Goal: Transaction & Acquisition: Book appointment/travel/reservation

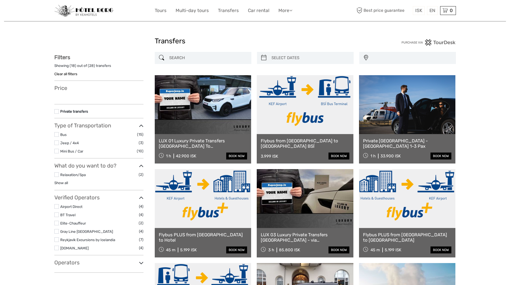
select select
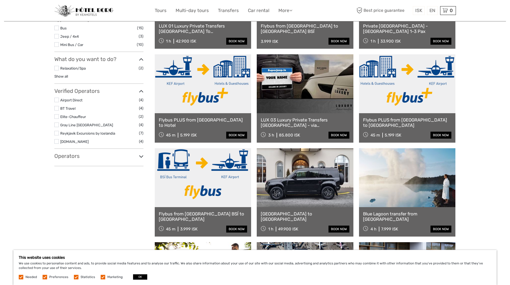
scroll to position [107, 0]
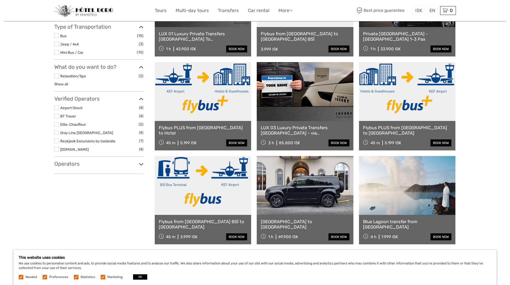
click at [208, 95] on link at bounding box center [203, 91] width 97 height 59
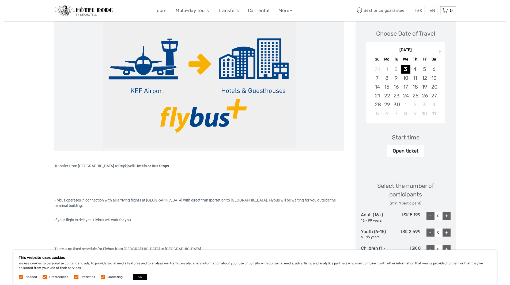
scroll to position [80, 0]
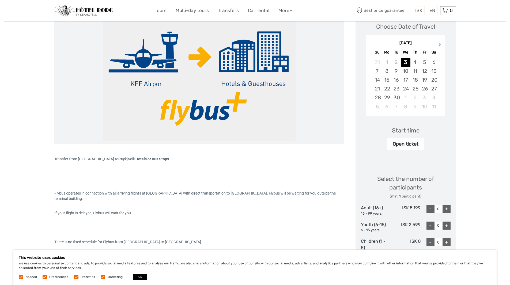
click at [440, 44] on span "Next Month" at bounding box center [440, 46] width 0 height 8
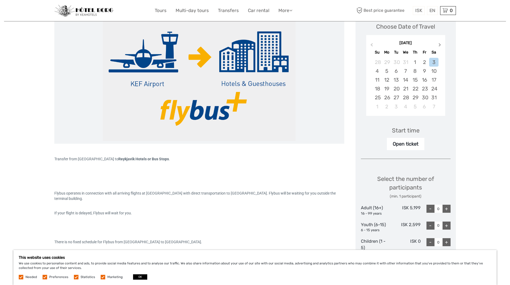
click at [440, 44] on span "Next Month" at bounding box center [440, 46] width 0 height 8
click at [435, 61] on div "4" at bounding box center [433, 62] width 9 height 9
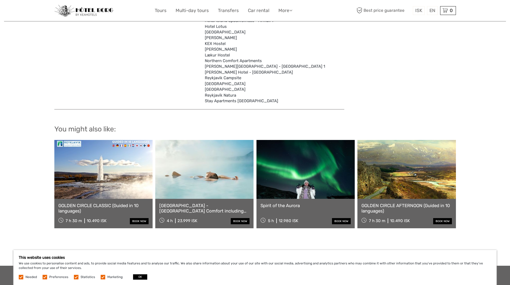
scroll to position [1714, 0]
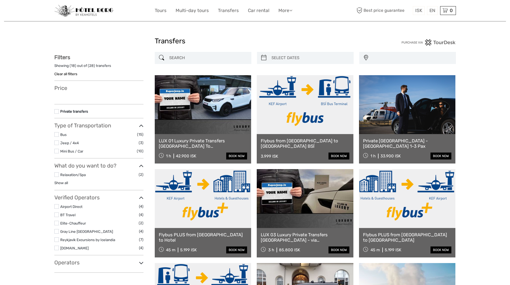
select select
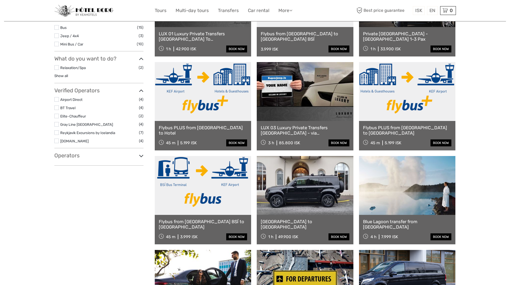
select select
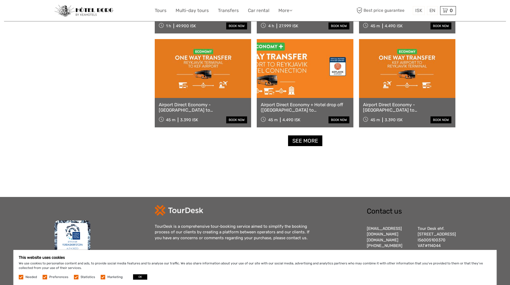
scroll to position [476, 0]
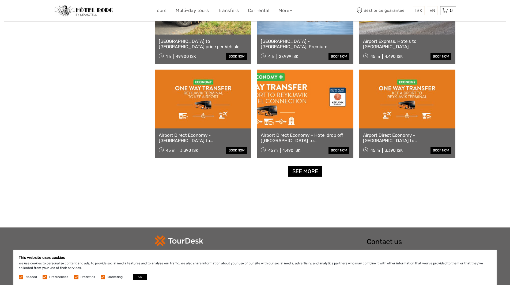
click at [305, 97] on link at bounding box center [305, 99] width 97 height 59
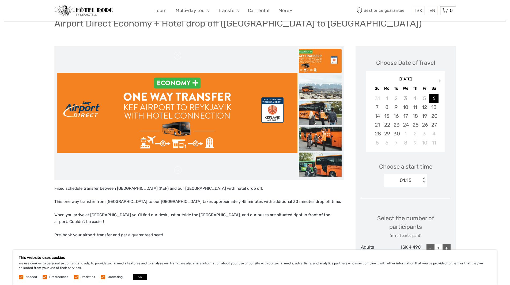
scroll to position [54, 0]
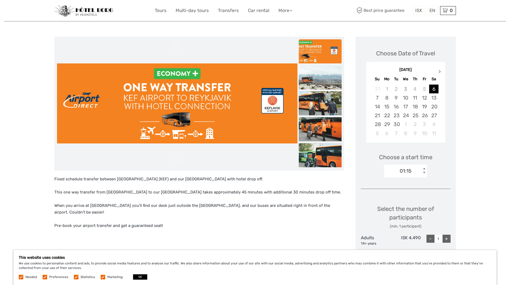
click at [440, 71] on span "Next Month" at bounding box center [440, 73] width 0 height 8
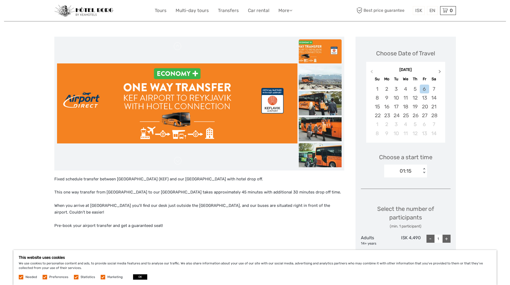
click at [440, 71] on span "Next Month" at bounding box center [440, 73] width 0 height 8
click at [379, 96] on div "5" at bounding box center [377, 97] width 9 height 9
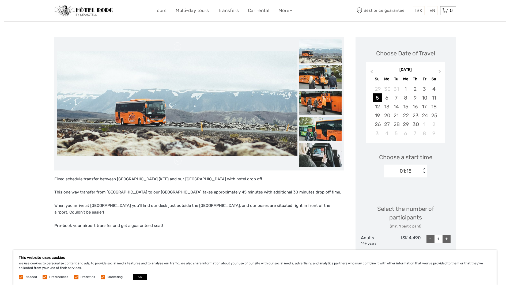
click at [425, 169] on div "< >" at bounding box center [424, 171] width 5 height 6
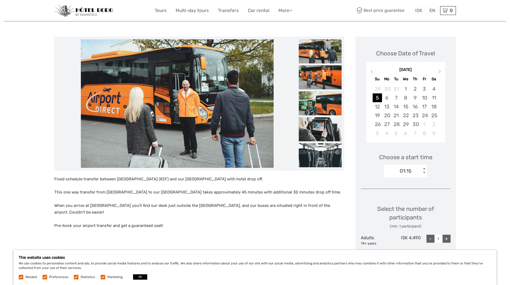
click at [446, 165] on div "Choose a start time 01:15 < >" at bounding box center [406, 163] width 90 height 34
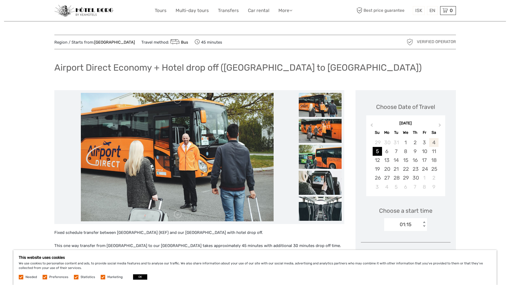
click at [436, 142] on div "4" at bounding box center [433, 142] width 9 height 9
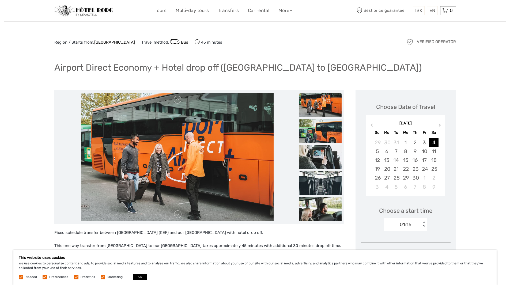
click at [424, 221] on div "01:15 < >" at bounding box center [405, 224] width 43 height 13
click at [450, 221] on div "Choose a start time option 01:15 selected, 1 of 14. 14 results available. Use U…" at bounding box center [406, 216] width 90 height 34
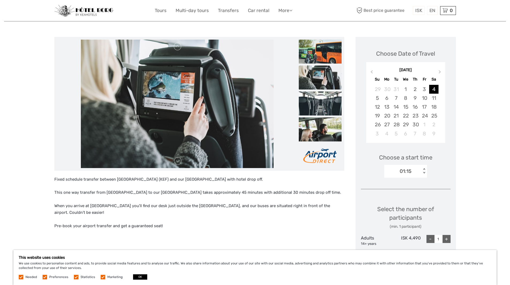
scroll to position [54, 0]
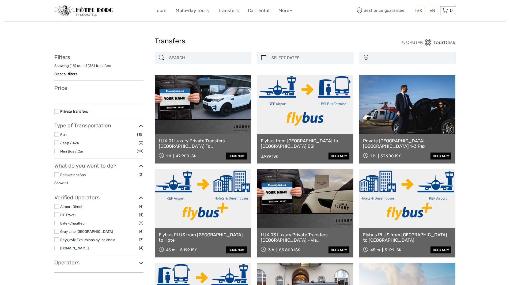
select select
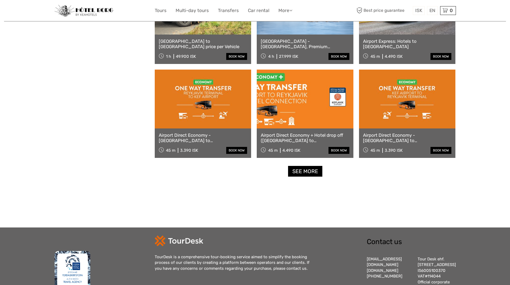
select select
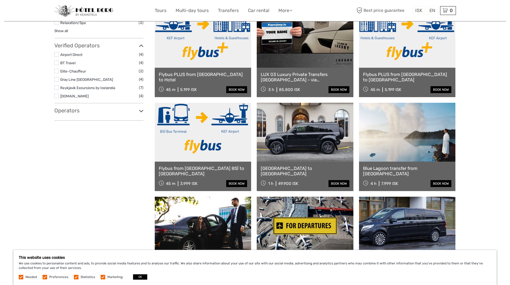
scroll to position [161, 0]
click at [417, 144] on link at bounding box center [407, 132] width 97 height 59
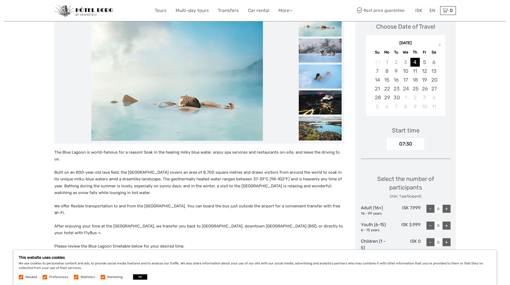
scroll to position [107, 0]
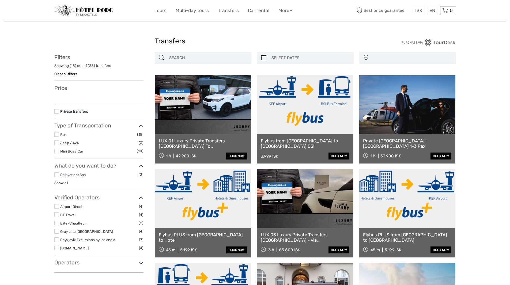
select select
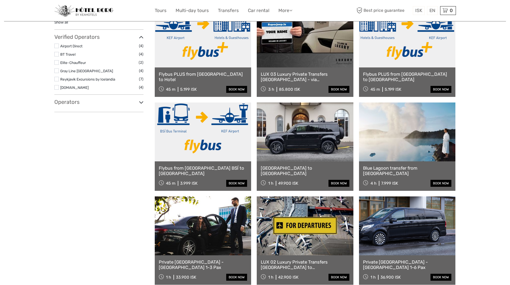
select select
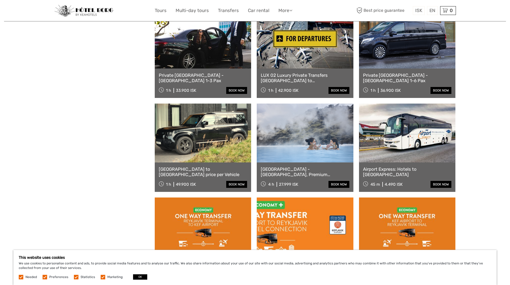
scroll to position [348, 0]
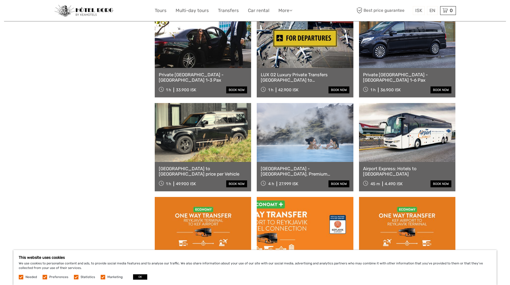
click at [398, 141] on link at bounding box center [407, 132] width 97 height 59
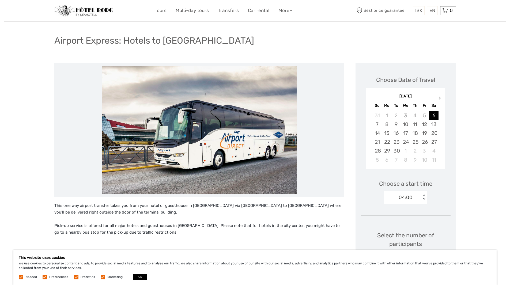
scroll to position [27, 0]
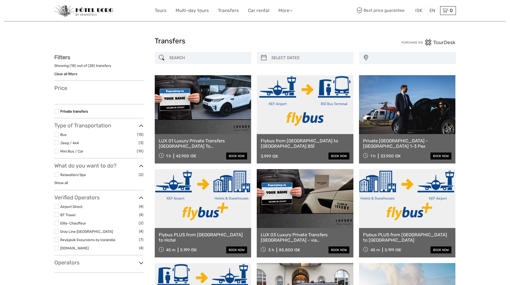
select select
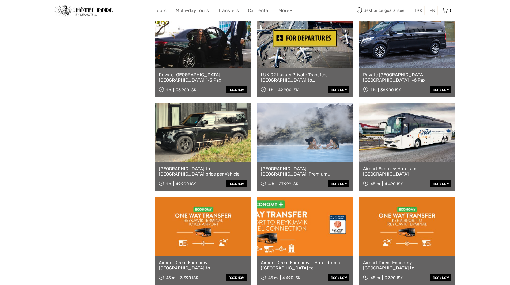
select select
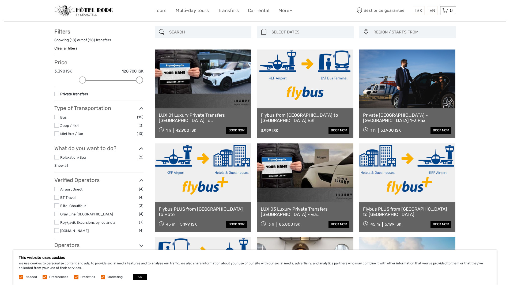
scroll to position [80, 0]
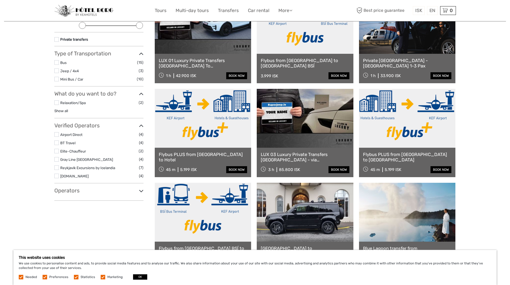
click at [209, 126] on link at bounding box center [203, 118] width 97 height 59
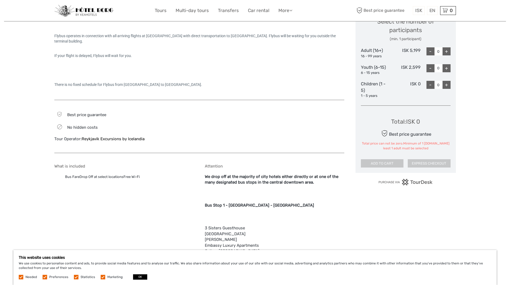
scroll to position [241, 0]
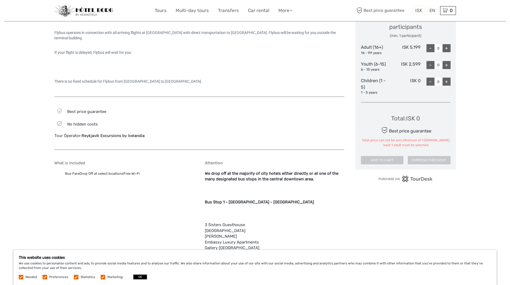
click at [136, 276] on button "OK" at bounding box center [140, 276] width 14 height 5
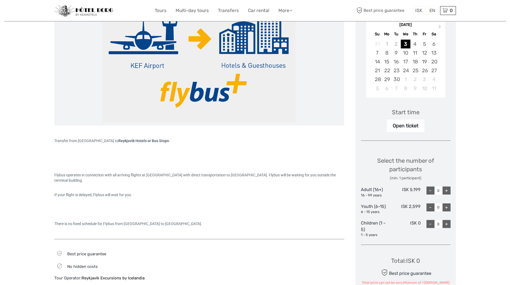
scroll to position [80, 0]
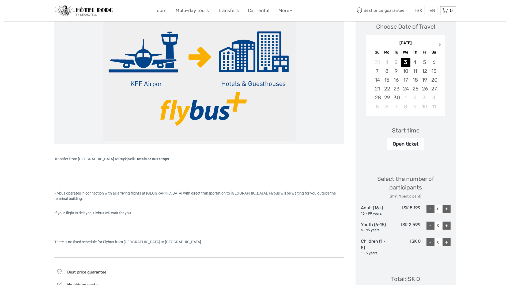
click at [440, 45] on span "Next Month" at bounding box center [440, 46] width 0 height 8
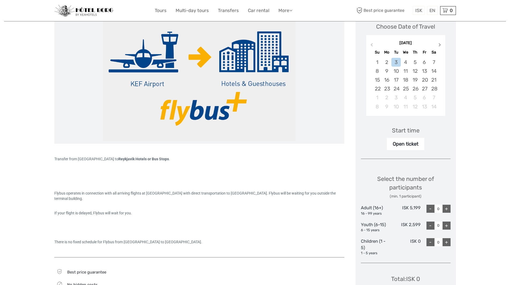
click at [440, 45] on span "Next Month" at bounding box center [440, 46] width 0 height 8
click at [434, 62] on div "4" at bounding box center [433, 62] width 9 height 9
click at [447, 209] on div "+" at bounding box center [447, 209] width 8 height 8
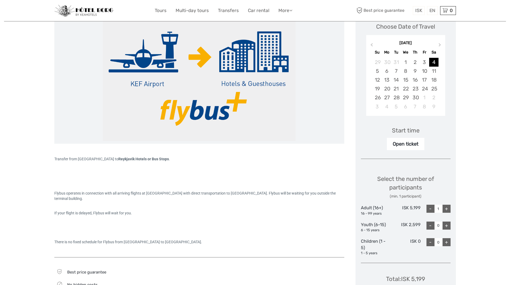
type input "2"
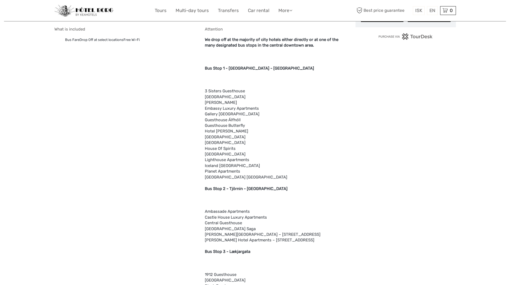
scroll to position [214, 0]
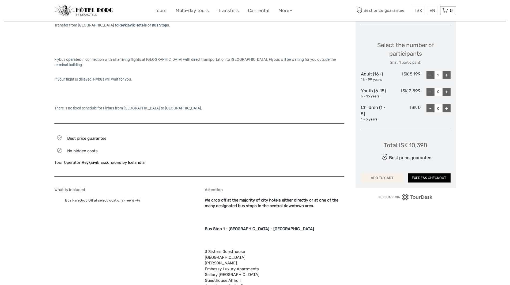
click at [394, 177] on button "ADD TO CART" at bounding box center [382, 178] width 43 height 9
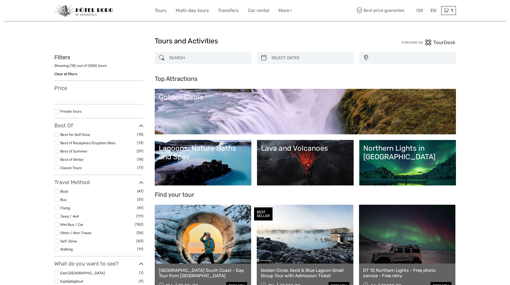
select select
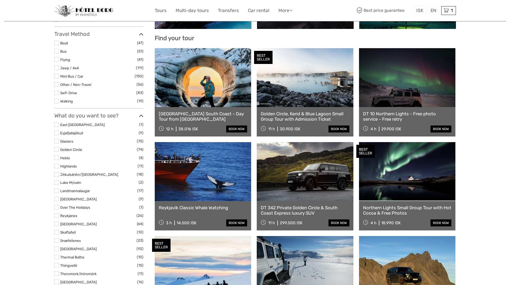
scroll to position [187, 0]
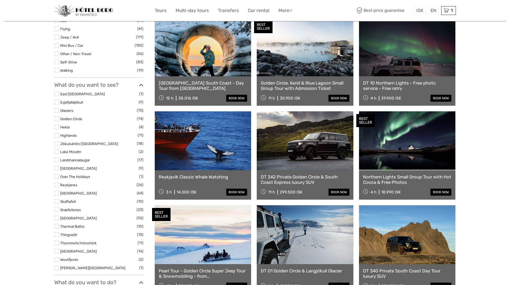
click at [194, 159] on link at bounding box center [203, 140] width 97 height 59
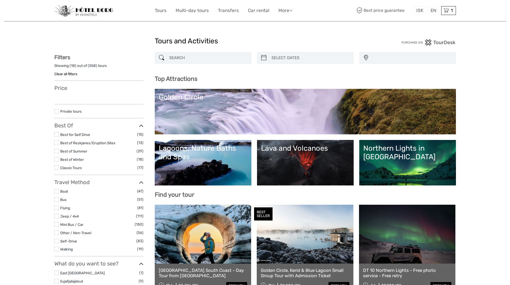
select select
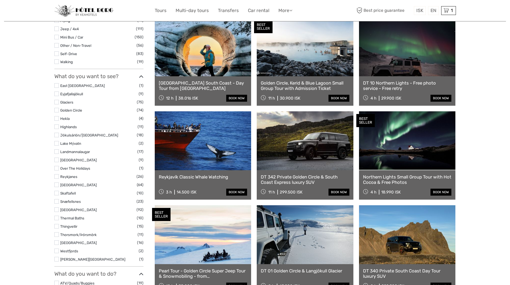
scroll to position [187, 0]
select select
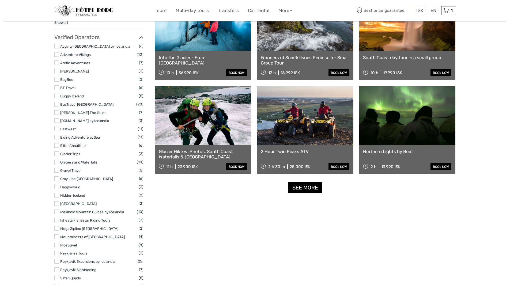
scroll to position [589, 0]
click at [304, 188] on link "See more" at bounding box center [305, 187] width 34 height 11
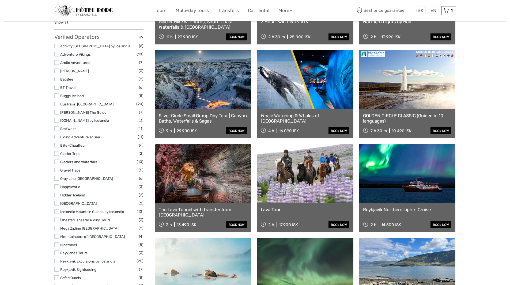
click at [298, 182] on link at bounding box center [305, 173] width 97 height 59
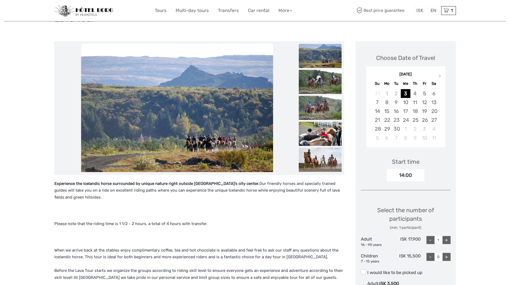
scroll to position [27, 0]
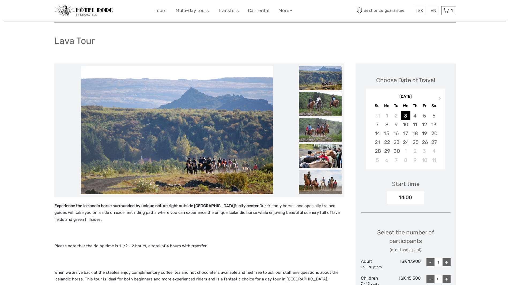
click at [319, 104] on img at bounding box center [320, 104] width 43 height 24
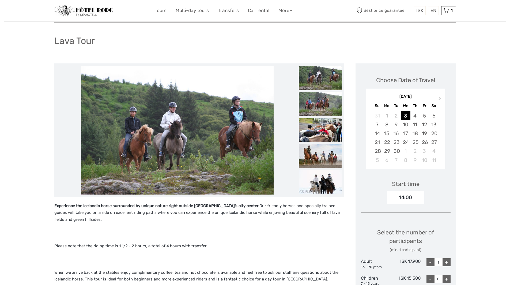
click at [319, 128] on img at bounding box center [320, 130] width 43 height 24
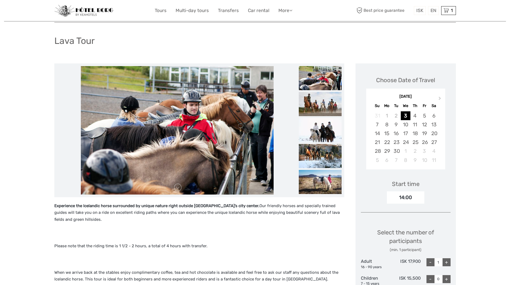
click at [316, 130] on img at bounding box center [320, 130] width 43 height 24
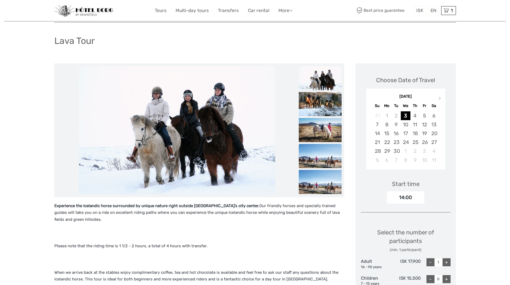
click at [316, 157] on img at bounding box center [320, 156] width 43 height 24
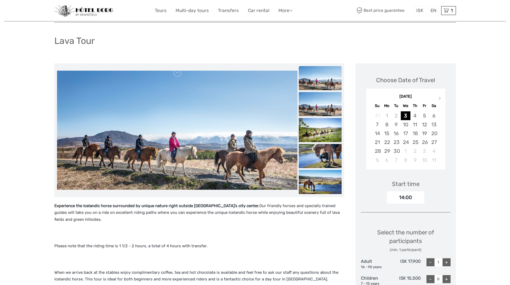
click at [316, 157] on img at bounding box center [320, 156] width 43 height 24
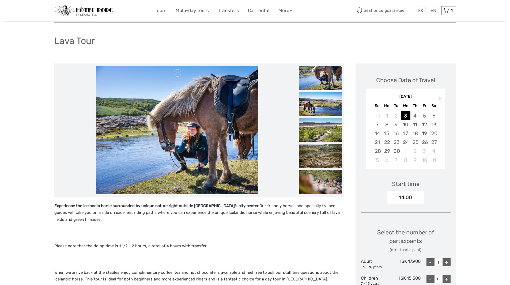
click at [316, 157] on img at bounding box center [320, 156] width 43 height 24
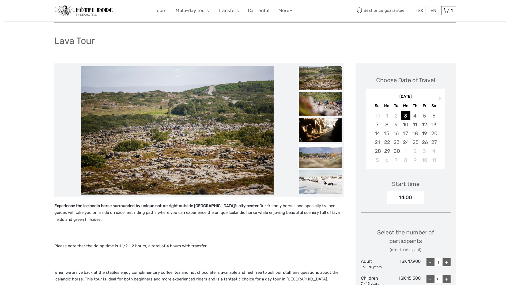
click at [316, 157] on img at bounding box center [320, 156] width 43 height 24
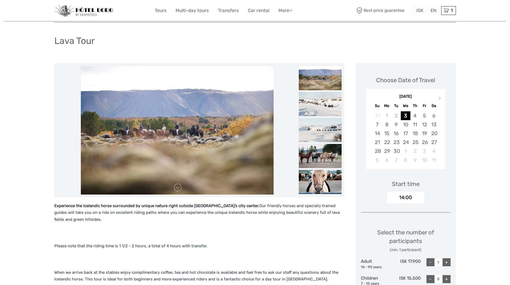
click at [316, 157] on img at bounding box center [320, 156] width 43 height 24
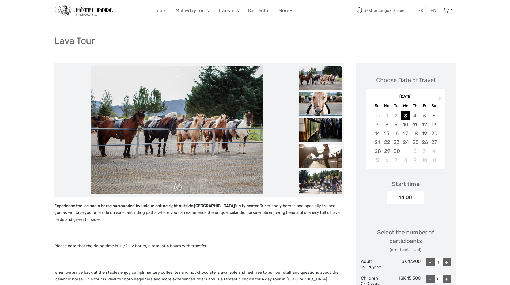
click at [178, 189] on link at bounding box center [178, 187] width 9 height 9
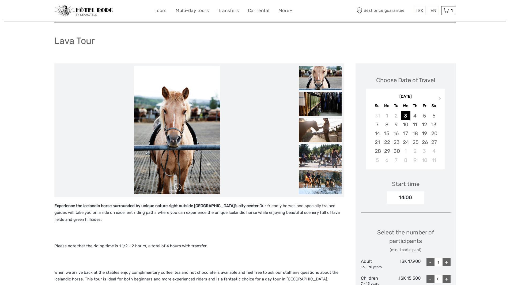
click at [178, 189] on link at bounding box center [178, 187] width 9 height 9
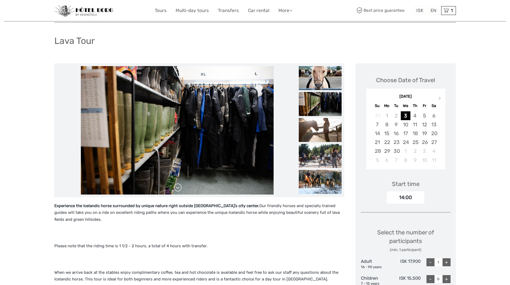
click at [178, 189] on link at bounding box center [178, 187] width 9 height 9
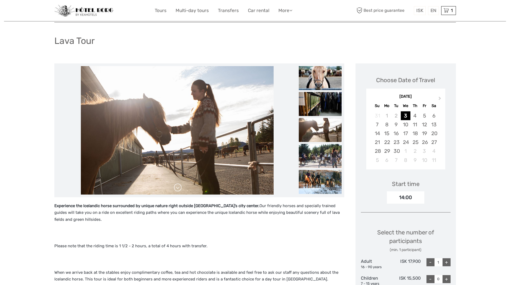
click at [178, 189] on link at bounding box center [178, 187] width 9 height 9
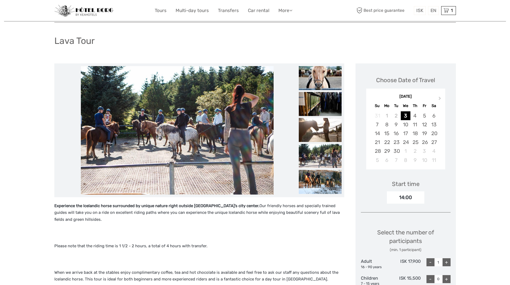
click at [178, 189] on link at bounding box center [178, 187] width 9 height 9
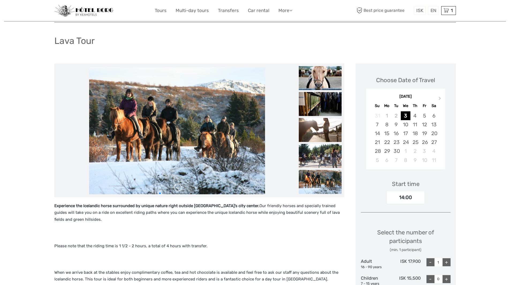
click at [178, 189] on link at bounding box center [178, 187] width 9 height 9
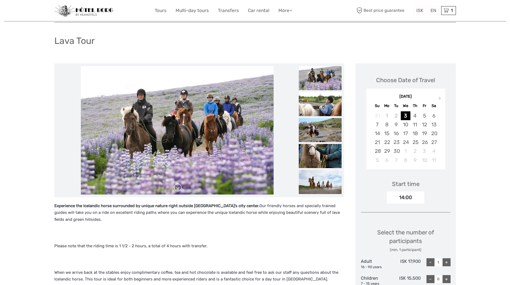
click at [178, 189] on link at bounding box center [178, 187] width 9 height 9
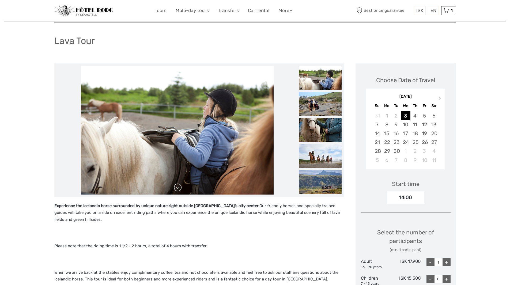
click at [178, 189] on link at bounding box center [178, 187] width 9 height 9
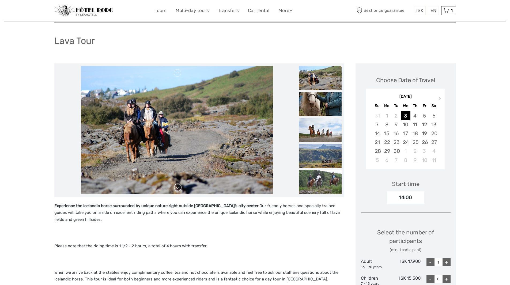
click at [178, 189] on link at bounding box center [178, 187] width 9 height 9
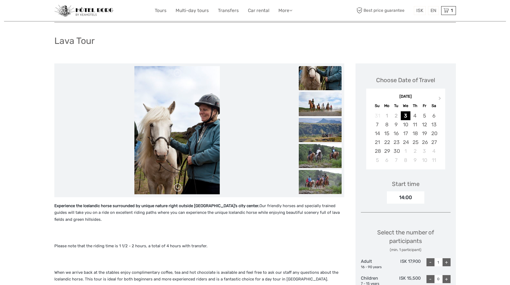
click at [178, 189] on link at bounding box center [178, 187] width 9 height 9
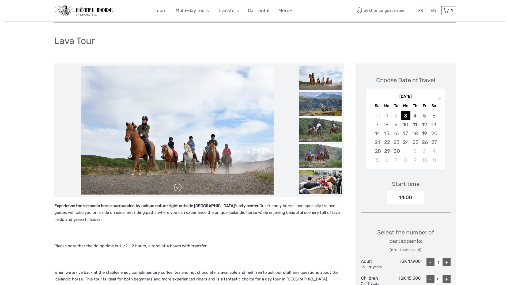
click at [178, 189] on link at bounding box center [178, 187] width 9 height 9
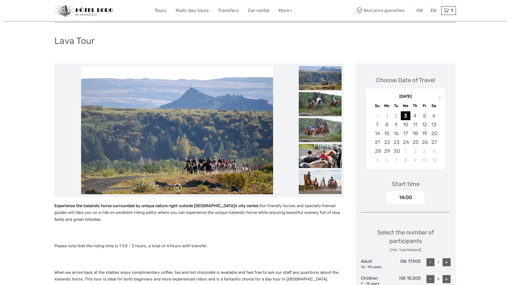
click at [178, 189] on link at bounding box center [178, 187] width 9 height 9
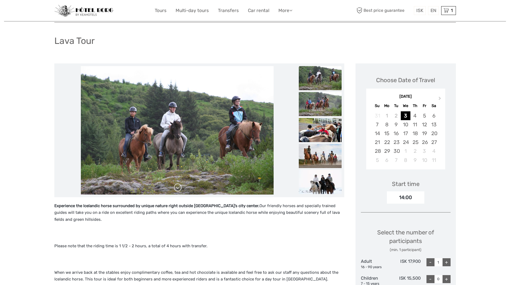
click at [178, 189] on link at bounding box center [178, 187] width 9 height 9
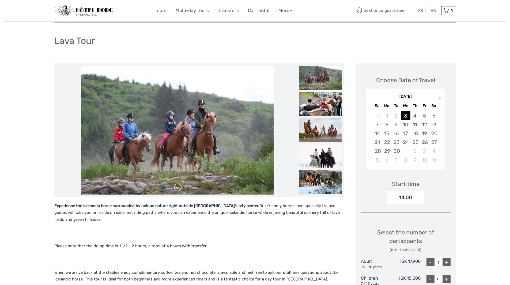
click at [178, 189] on link at bounding box center [178, 187] width 9 height 9
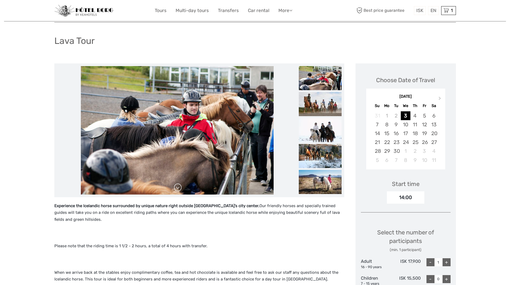
click at [178, 189] on link at bounding box center [178, 187] width 9 height 9
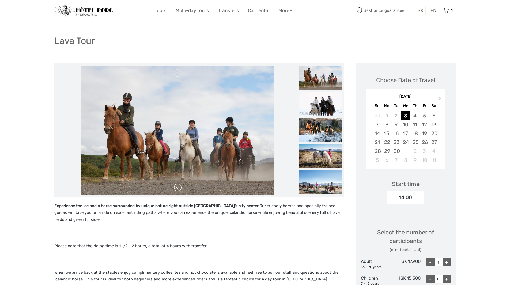
click at [178, 189] on link at bounding box center [178, 187] width 9 height 9
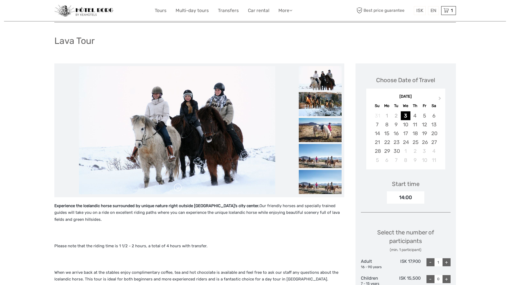
click at [178, 189] on link at bounding box center [178, 187] width 9 height 9
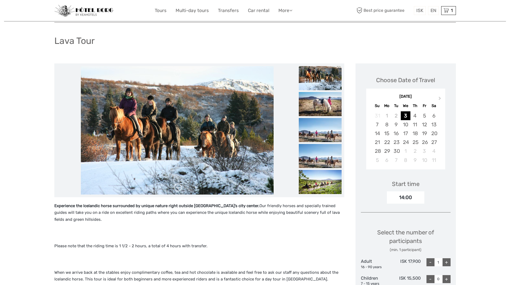
click at [178, 189] on link at bounding box center [178, 187] width 9 height 9
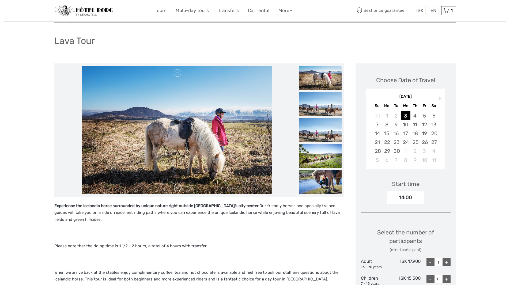
click at [177, 187] on link at bounding box center [178, 187] width 9 height 9
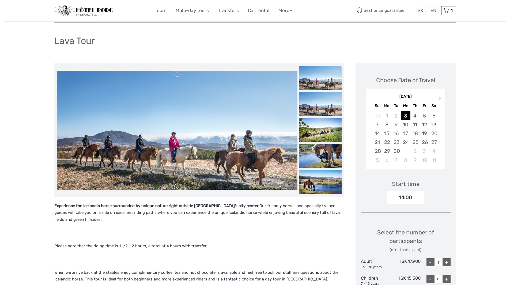
click at [177, 186] on link at bounding box center [178, 187] width 9 height 9
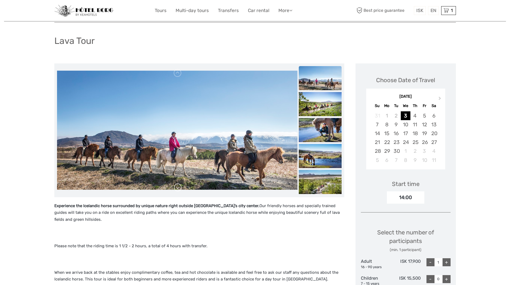
click at [177, 186] on link at bounding box center [178, 187] width 9 height 9
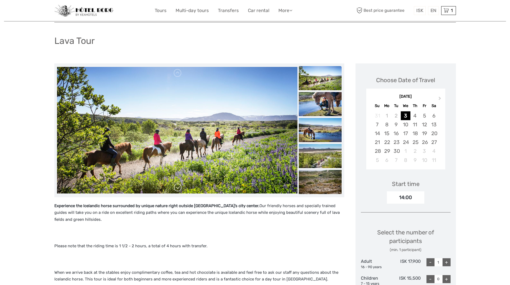
click at [177, 186] on link at bounding box center [178, 187] width 9 height 9
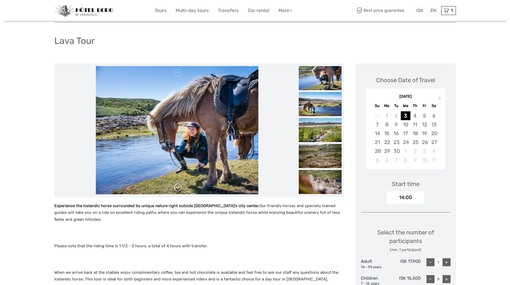
click at [177, 186] on link at bounding box center [178, 187] width 9 height 9
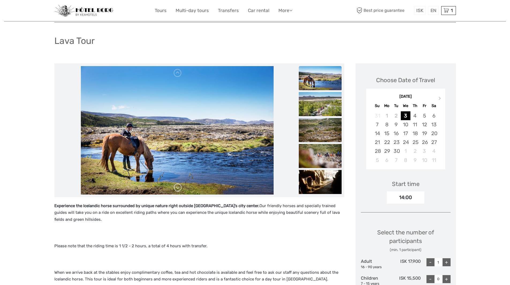
click at [177, 186] on link at bounding box center [178, 187] width 9 height 9
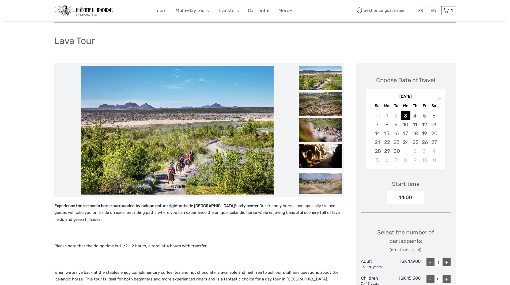
click at [177, 186] on link at bounding box center [178, 187] width 9 height 9
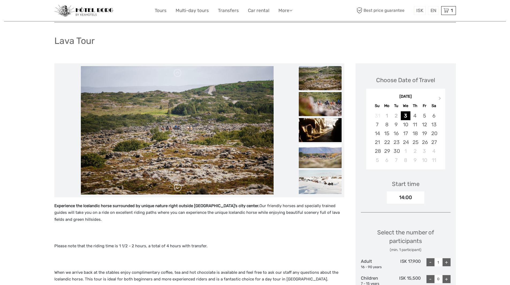
click at [177, 186] on link at bounding box center [178, 187] width 9 height 9
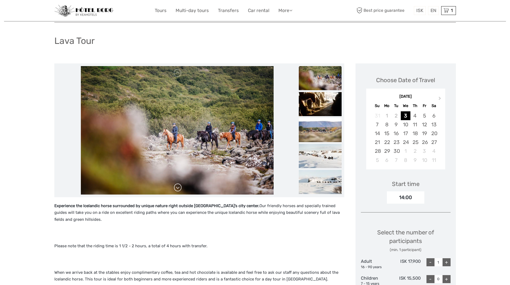
click at [177, 186] on link at bounding box center [178, 187] width 9 height 9
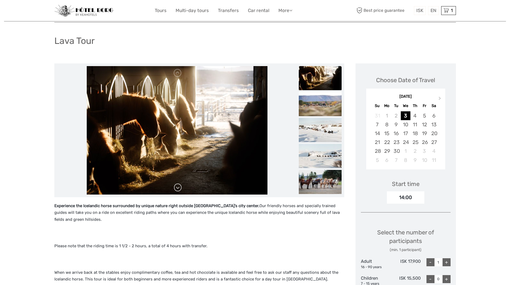
click at [177, 186] on link at bounding box center [178, 187] width 9 height 9
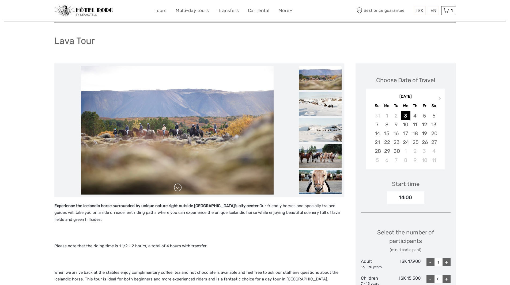
click at [177, 186] on link at bounding box center [178, 187] width 9 height 9
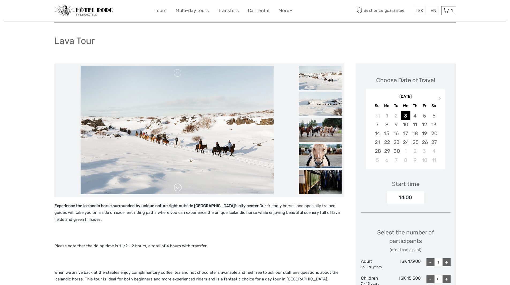
click at [177, 186] on link at bounding box center [178, 187] width 9 height 9
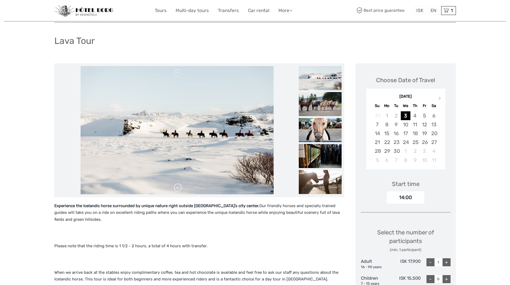
click at [177, 186] on link at bounding box center [178, 187] width 9 height 9
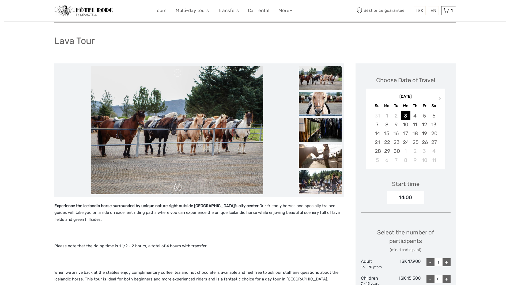
click at [177, 186] on link at bounding box center [178, 187] width 9 height 9
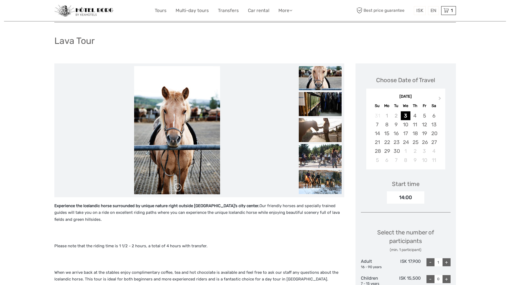
click at [177, 186] on link at bounding box center [178, 187] width 9 height 9
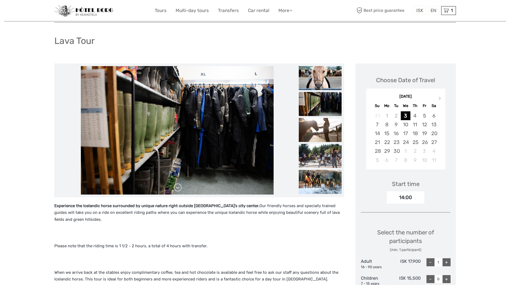
click at [177, 186] on link at bounding box center [178, 187] width 9 height 9
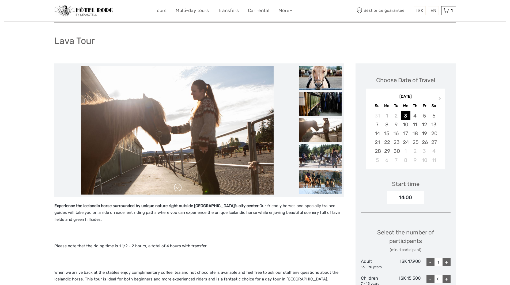
click at [177, 186] on link at bounding box center [178, 187] width 9 height 9
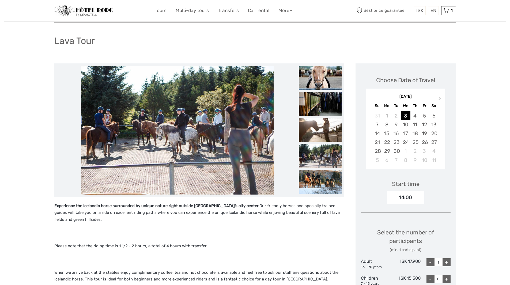
click at [177, 186] on link at bounding box center [178, 187] width 9 height 9
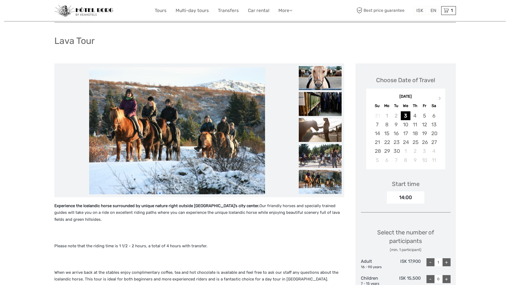
click at [177, 186] on link at bounding box center [178, 187] width 9 height 9
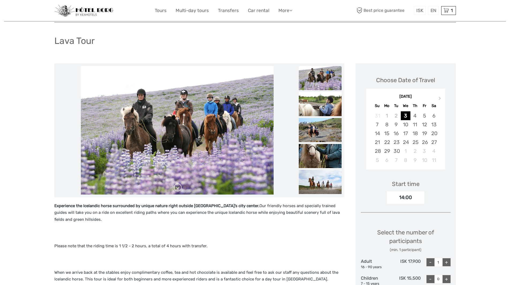
click at [177, 186] on img at bounding box center [177, 130] width 193 height 129
click at [177, 186] on link at bounding box center [178, 187] width 9 height 9
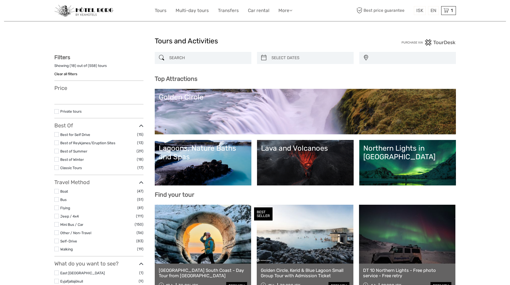
select select
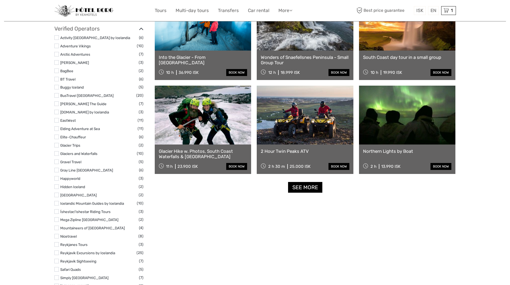
scroll to position [589, 0]
select select
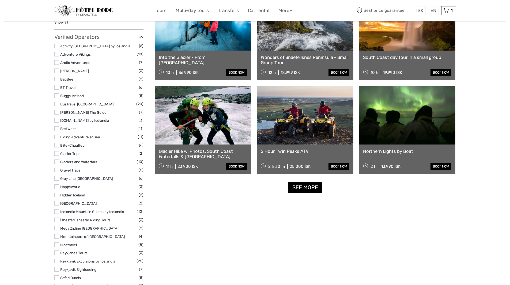
scroll to position [0, 0]
click at [308, 187] on link "See more" at bounding box center [305, 187] width 34 height 11
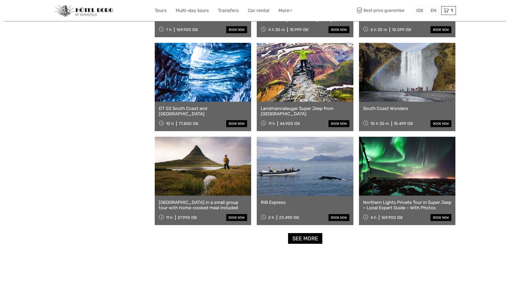
scroll to position [991, 0]
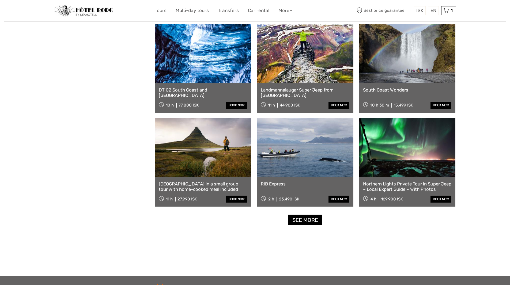
click at [295, 157] on link at bounding box center [305, 147] width 97 height 59
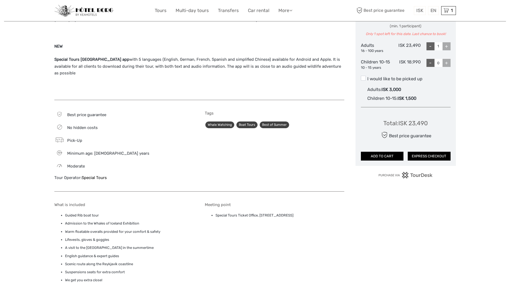
scroll to position [268, 0]
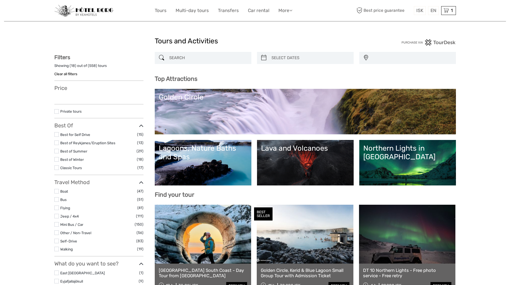
select select
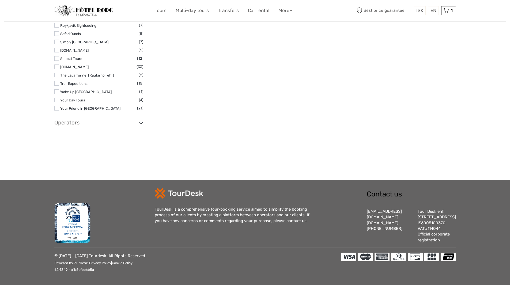
select select
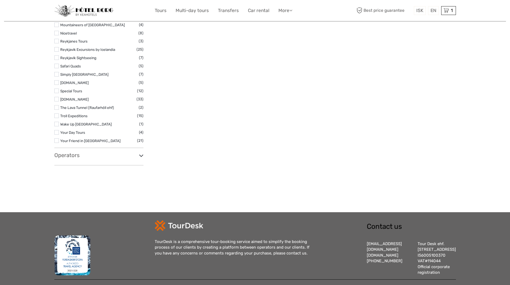
scroll to position [705, 0]
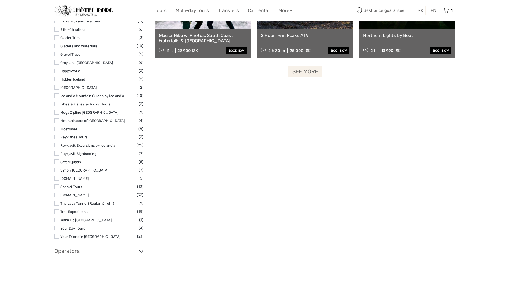
click at [311, 71] on link "See more" at bounding box center [305, 71] width 34 height 11
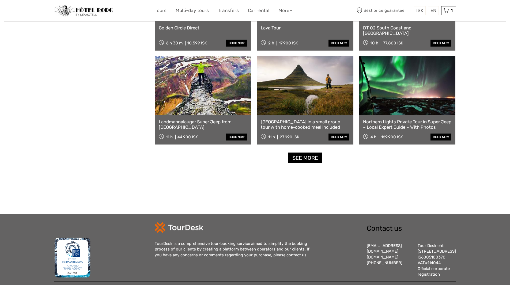
scroll to position [1053, 0]
click at [310, 159] on link "See more" at bounding box center [305, 157] width 34 height 11
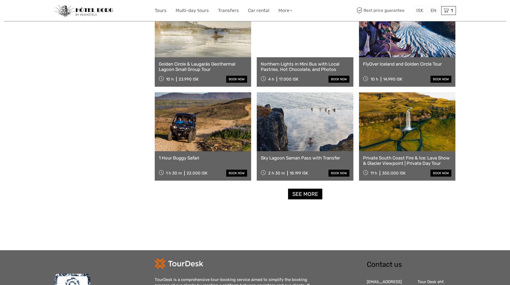
scroll to position [1589, 0]
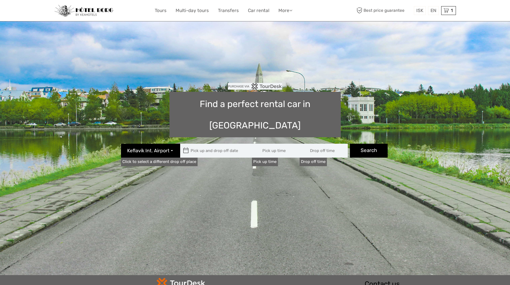
type input "08:00"
click at [172, 144] on button "Keflavík Int. Airport" at bounding box center [150, 151] width 59 height 14
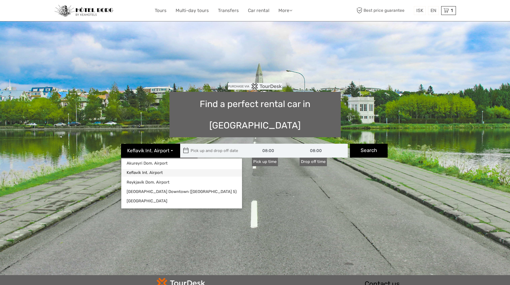
click at [176, 169] on link "Keflavík Int. Airport" at bounding box center [181, 172] width 121 height 7
type input "[DATE]"
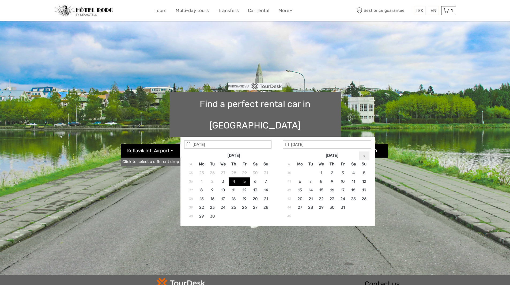
click at [364, 155] on icon at bounding box center [364, 156] width 2 height 3
click at [364, 156] on icon at bounding box center [364, 156] width 2 height 3
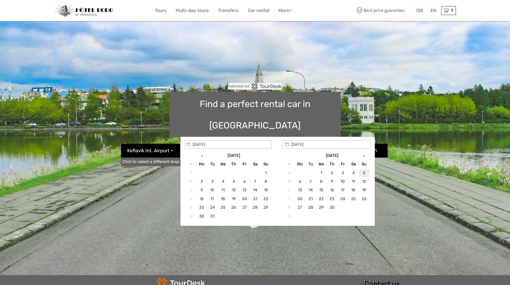
type input "[DATE]"
type input "[DATE] - [DATE]"
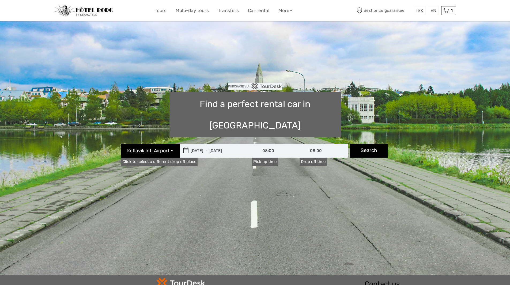
click at [273, 144] on input "08:00" at bounding box center [276, 151] width 48 height 14
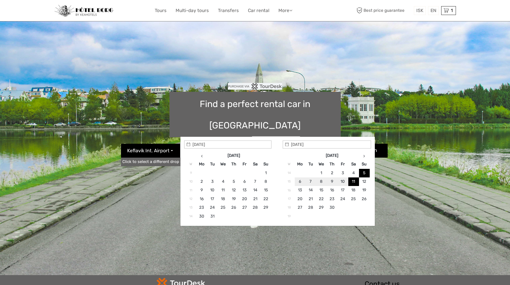
click at [198, 144] on input "[DATE] - [DATE]" at bounding box center [216, 151] width 72 height 14
type input "[DATE]"
type input "[DATE] - [DATE]"
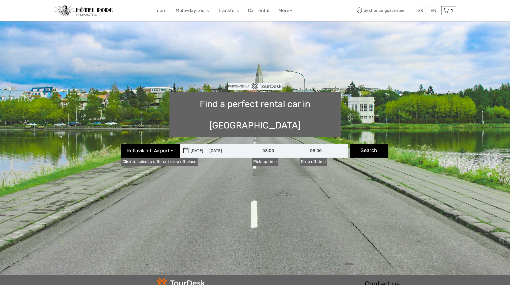
click at [188, 146] on icon at bounding box center [186, 150] width 6 height 9
click at [206, 144] on input "[DATE] - [DATE]" at bounding box center [216, 151] width 72 height 14
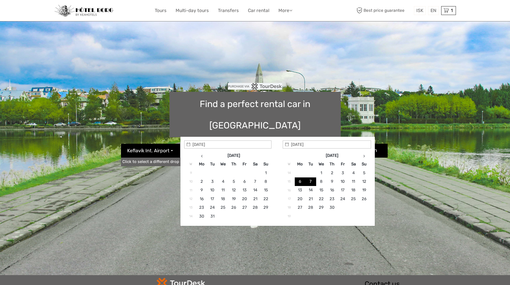
type input "[DATE]"
type input "[DATE] - [DATE]"
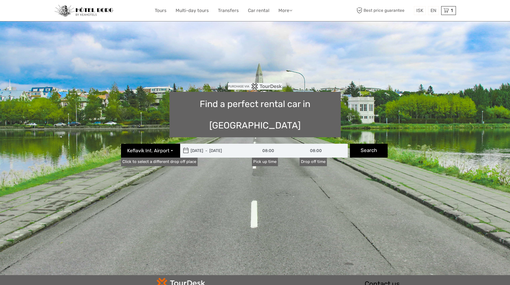
click at [281, 144] on input "08:00" at bounding box center [276, 151] width 48 height 14
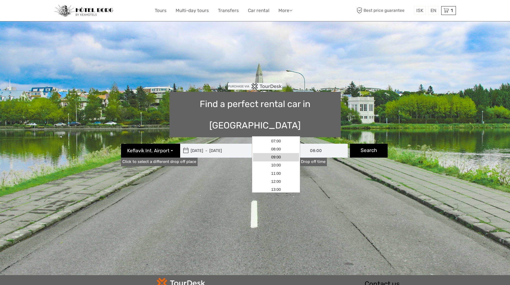
click at [284, 157] on link "09:00" at bounding box center [276, 157] width 46 height 8
type input "09:00"
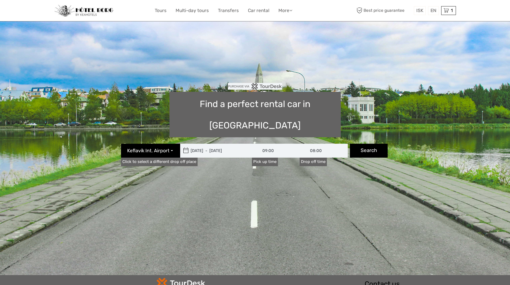
click at [336, 144] on input "08:00" at bounding box center [324, 151] width 48 height 14
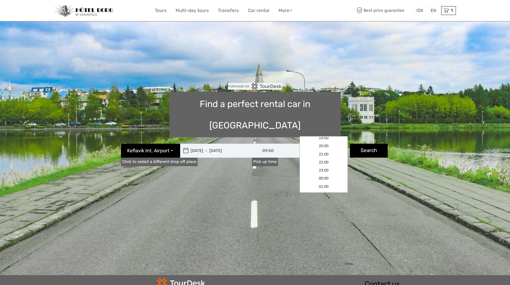
scroll to position [92, 0]
click at [335, 168] on link "22:00" at bounding box center [324, 170] width 46 height 8
type input "22:00"
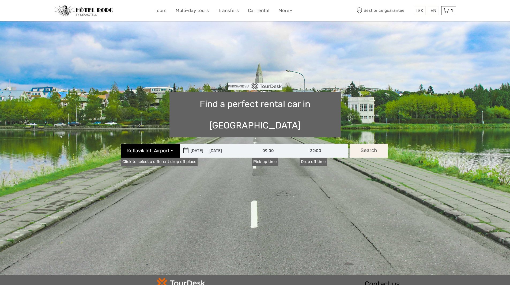
click at [365, 144] on button "Search" at bounding box center [369, 151] width 38 height 14
type input "[DATE] - [DATE]"
type input "09:00"
type input "22:00"
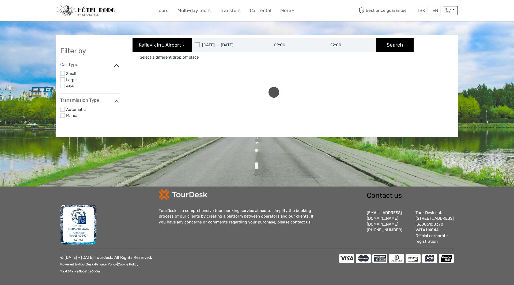
click at [62, 85] on label at bounding box center [62, 86] width 5 height 5
click at [0, 0] on input "checkbox" at bounding box center [0, 0] width 0 height 0
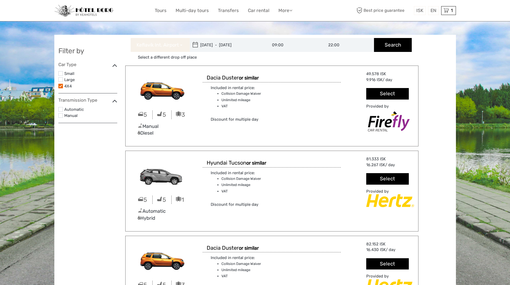
click at [183, 45] on button "Keflavík Int. Airport" at bounding box center [160, 45] width 59 height 14
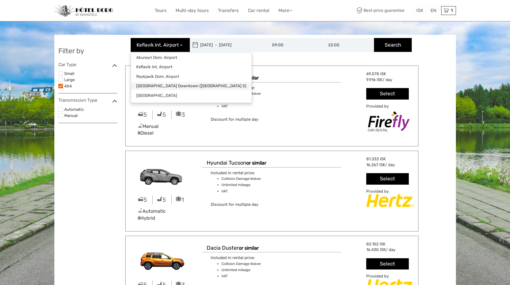
click at [171, 87] on link "[GEOGRAPHIC_DATA] Downtown ([GEOGRAPHIC_DATA] 5)" at bounding box center [191, 85] width 121 height 7
type input "[DATE]"
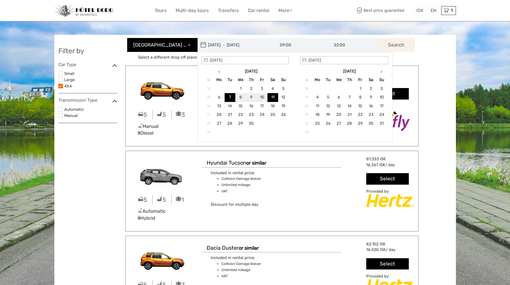
click at [404, 47] on button "Search" at bounding box center [396, 45] width 38 height 14
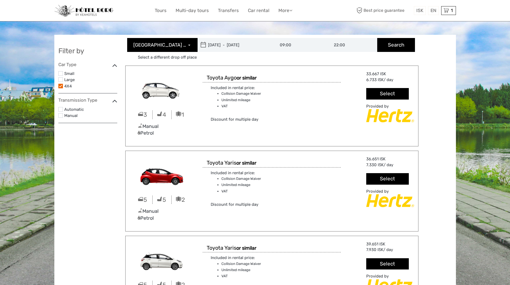
click at [62, 86] on label at bounding box center [60, 86] width 5 height 5
click at [0, 0] on input "checkbox" at bounding box center [0, 0] width 0 height 0
click at [61, 85] on label at bounding box center [60, 86] width 5 height 5
click at [0, 0] on input "checkbox" at bounding box center [0, 0] width 0 height 0
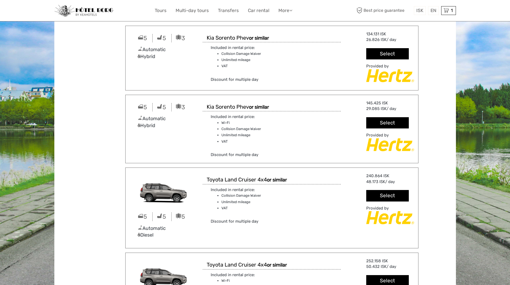
scroll to position [654, 0]
